Goal: Navigation & Orientation: Find specific page/section

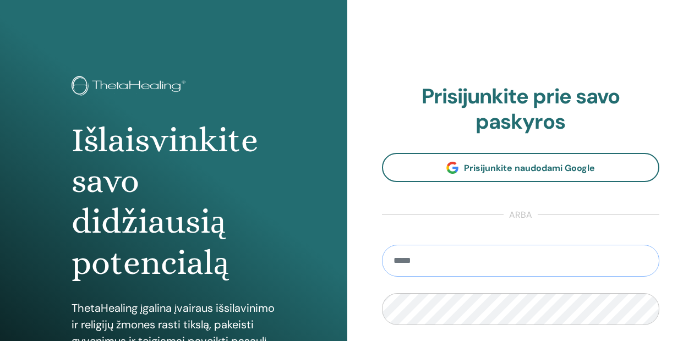
type input "**********"
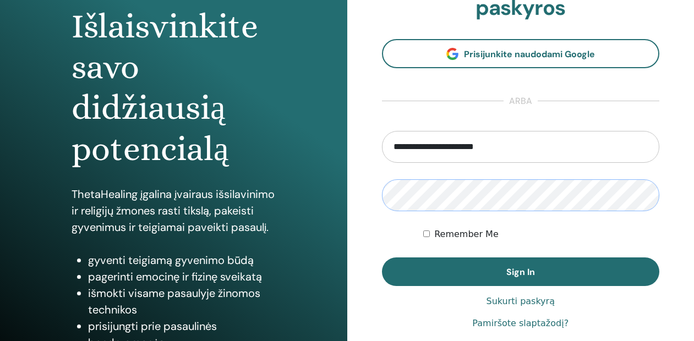
scroll to position [119, 0]
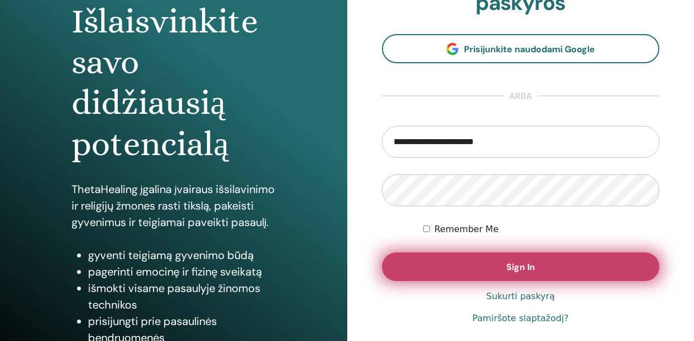
click at [496, 274] on button "Sign In" at bounding box center [521, 267] width 278 height 29
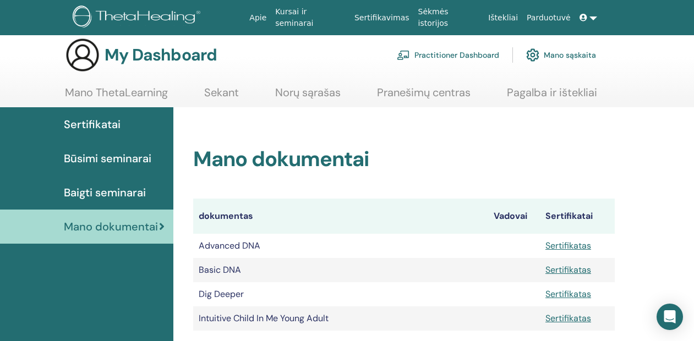
scroll to position [4, 0]
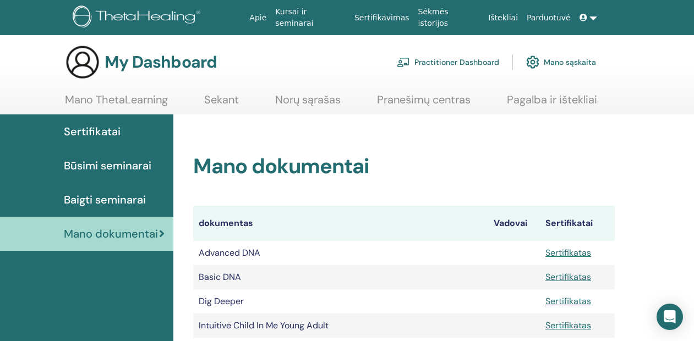
click at [104, 168] on span "Būsimi seminarai" at bounding box center [108, 165] width 88 height 17
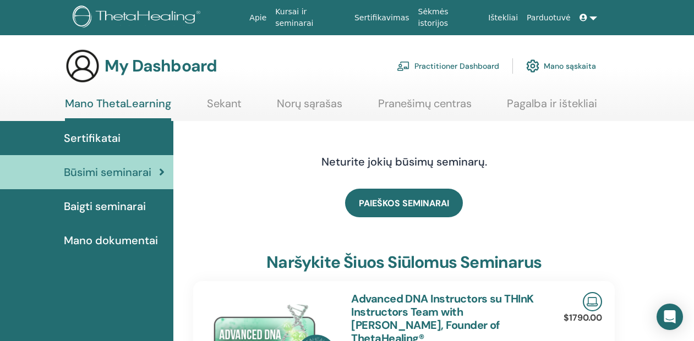
click at [295, 106] on link "Norų sąrašas" at bounding box center [310, 107] width 66 height 21
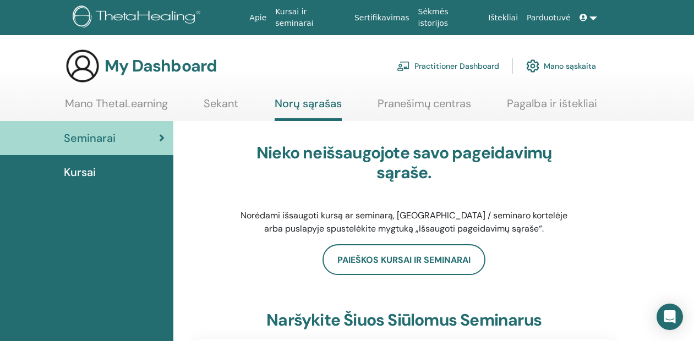
click at [319, 20] on link "Kursai ir seminarai" at bounding box center [310, 18] width 79 height 32
